Goal: Task Accomplishment & Management: Use online tool/utility

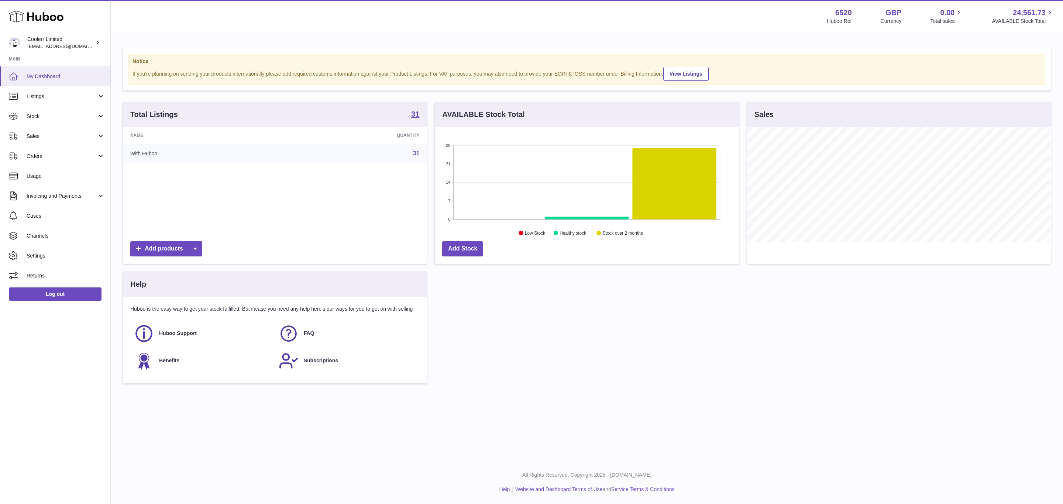
scroll to position [115, 303]
click at [82, 129] on link "Sales" at bounding box center [55, 136] width 110 height 20
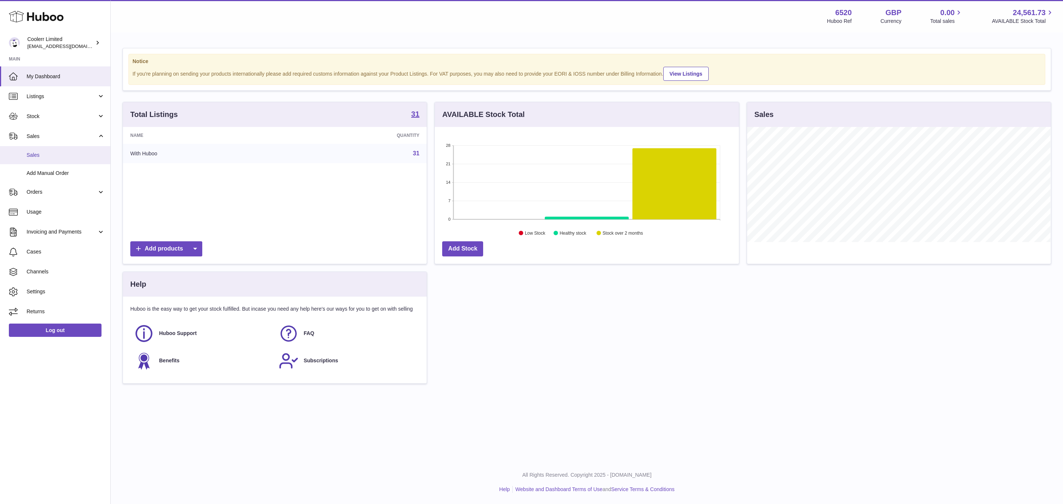
click at [60, 158] on span "Sales" at bounding box center [66, 155] width 78 height 7
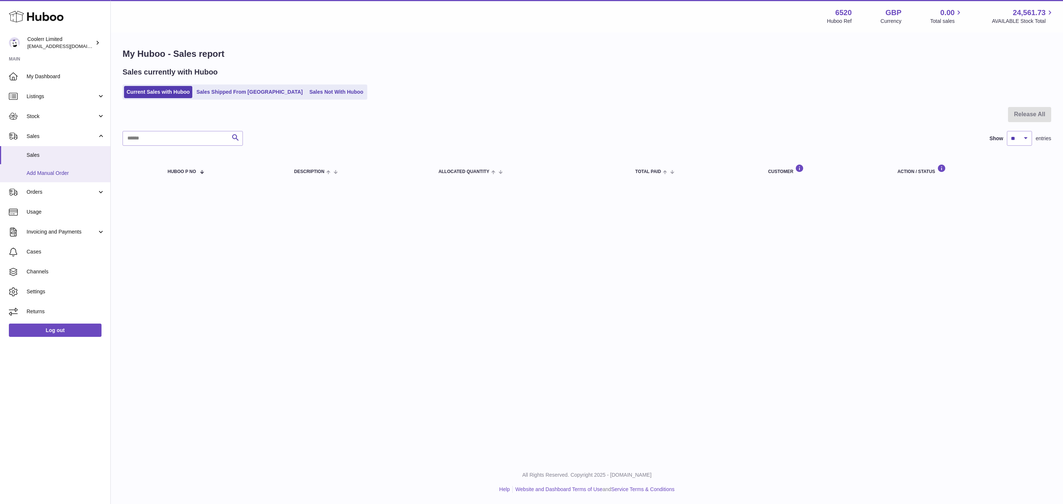
click at [42, 180] on link "Add Manual Order" at bounding box center [55, 173] width 110 height 18
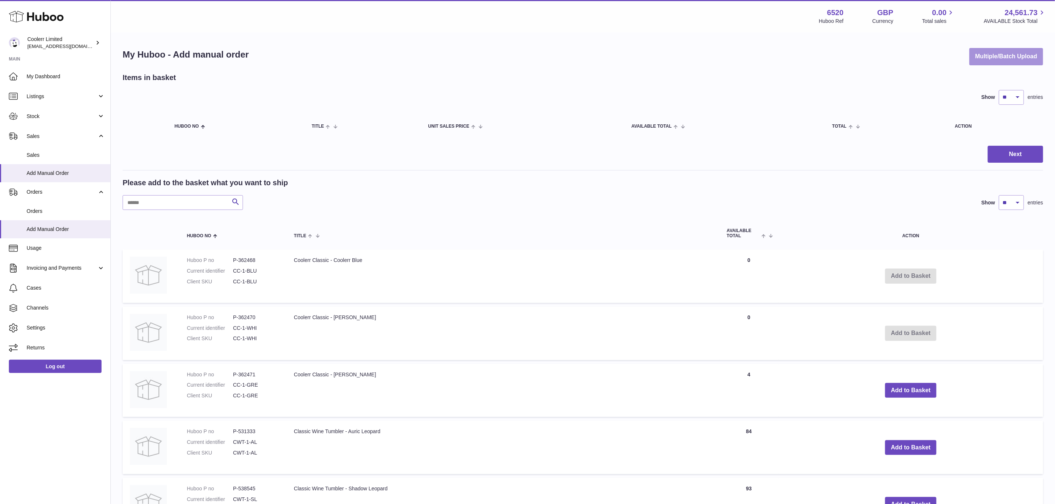
click at [1001, 51] on button "Multiple/Batch Upload" at bounding box center [1006, 56] width 74 height 17
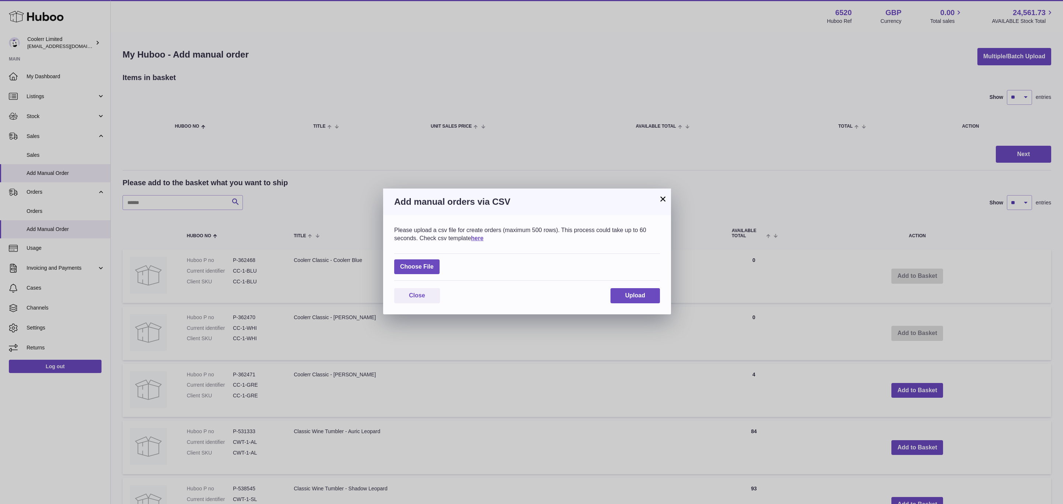
click at [409, 258] on div "Choose File" at bounding box center [527, 268] width 266 height 28
click at [415, 264] on label at bounding box center [416, 266] width 45 height 15
click at [434, 264] on input "file" at bounding box center [434, 263] width 0 height 0
type input "**********"
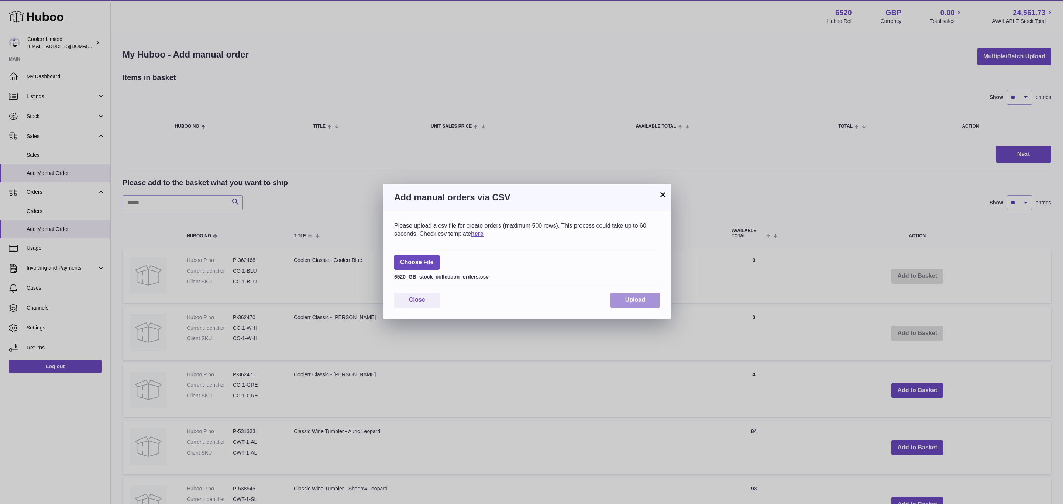
click at [618, 295] on button "Upload" at bounding box center [635, 300] width 49 height 15
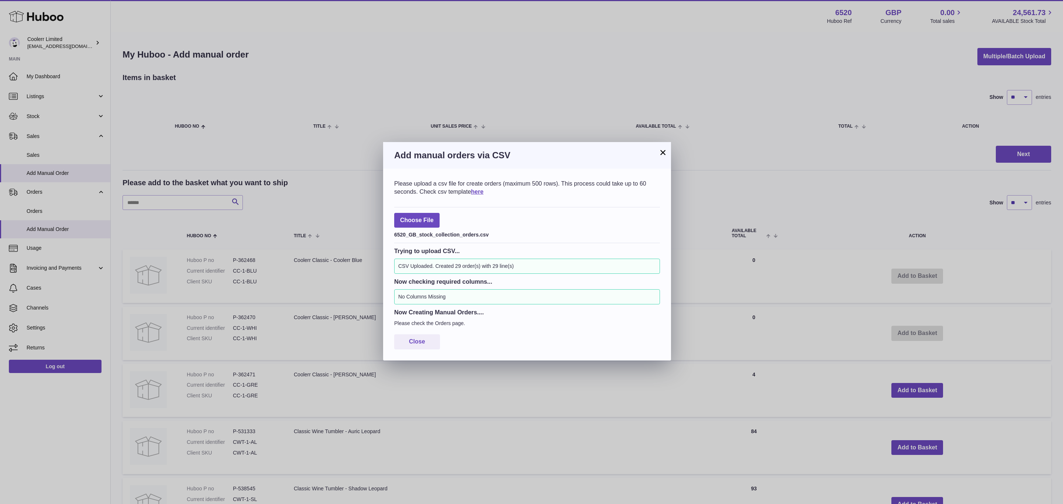
click at [664, 153] on button "×" at bounding box center [662, 152] width 9 height 9
